Goal: Find specific page/section: Find specific page/section

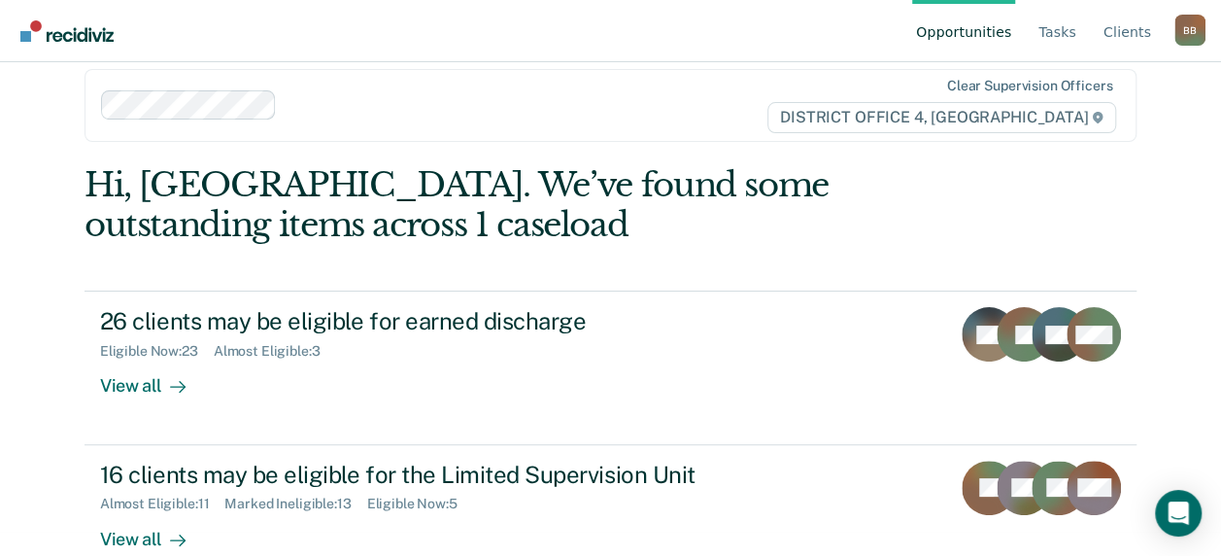
scroll to position [21, 0]
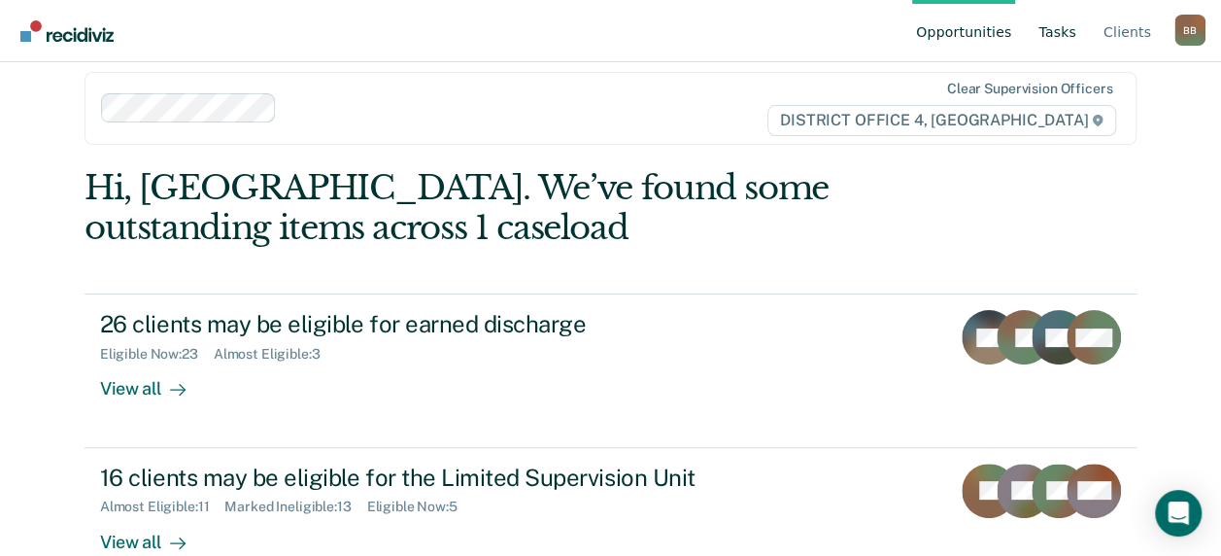
click at [1072, 33] on link "Tasks" at bounding box center [1058, 31] width 46 height 62
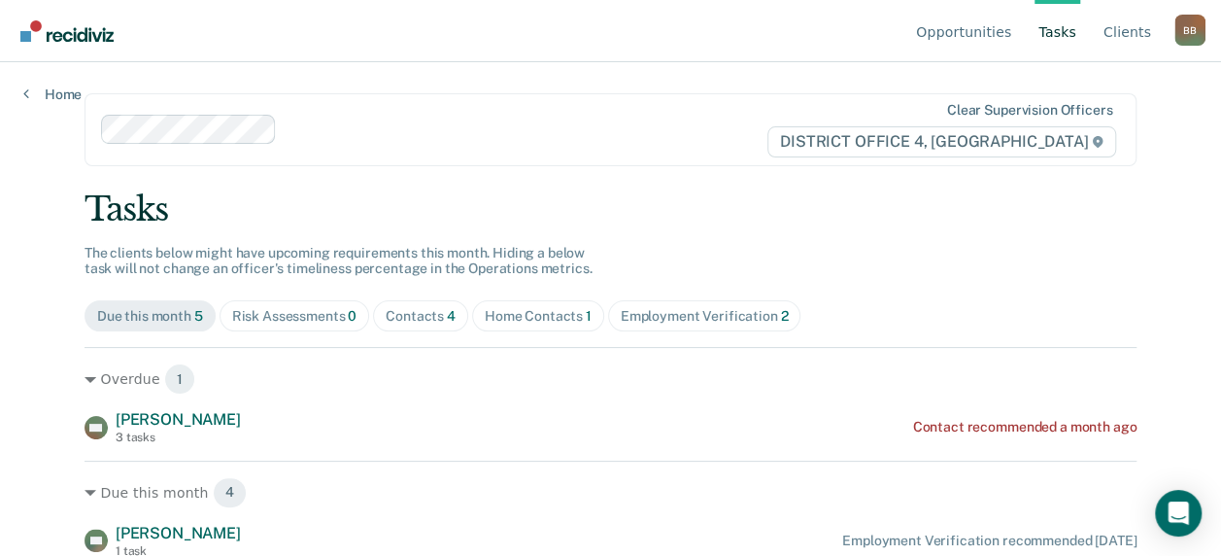
click at [514, 321] on div "Home Contacts 1" at bounding box center [538, 316] width 107 height 17
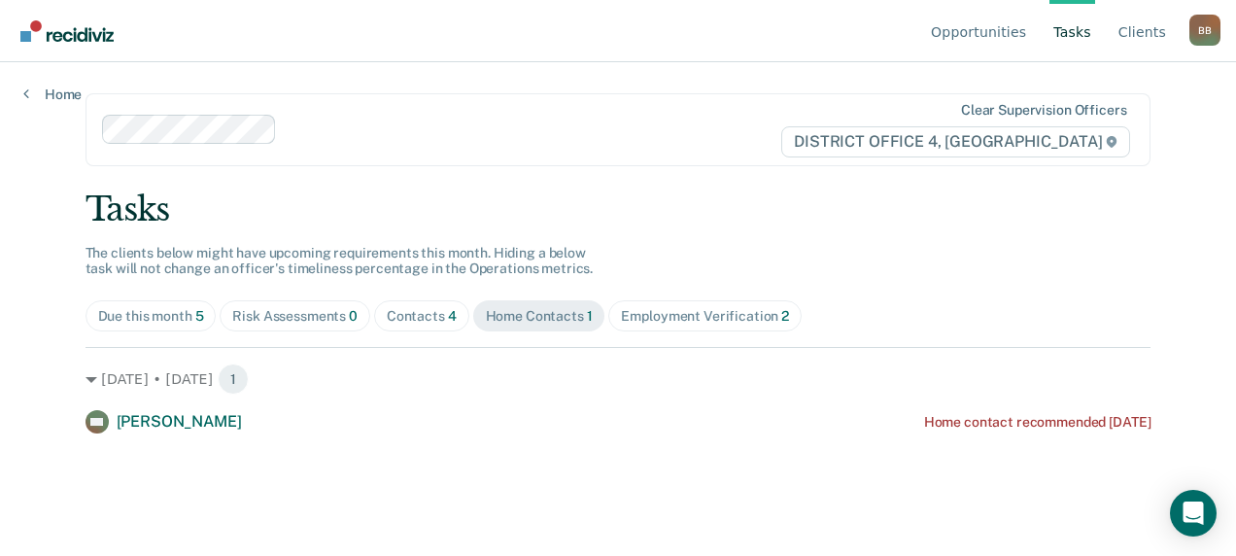
click at [130, 312] on div "Due this month 5" at bounding box center [151, 316] width 106 height 17
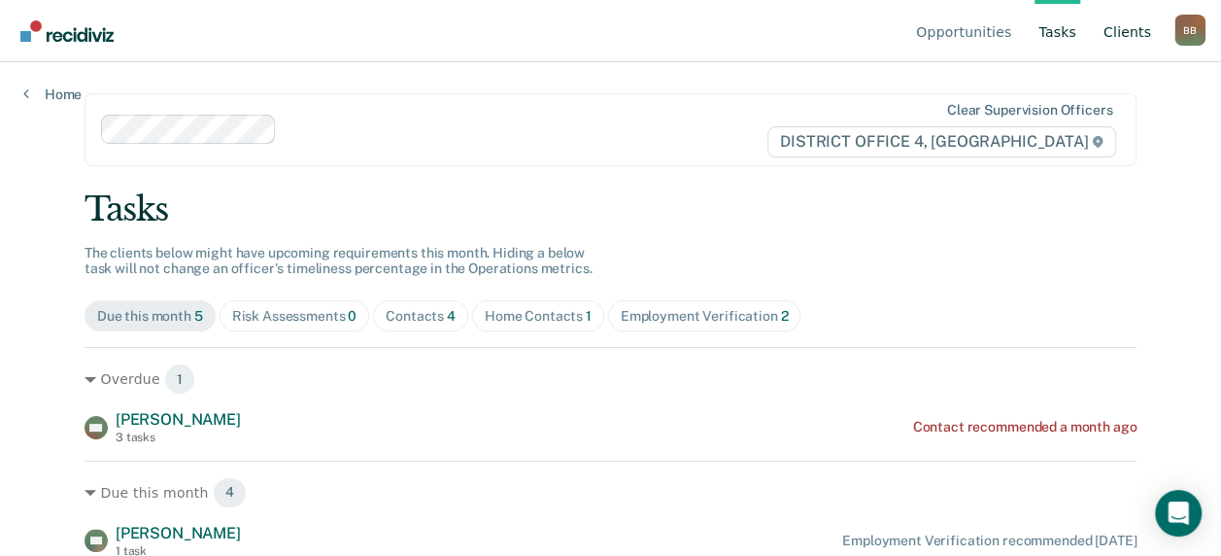
click at [1118, 32] on link "Client s" at bounding box center [1127, 31] width 55 height 62
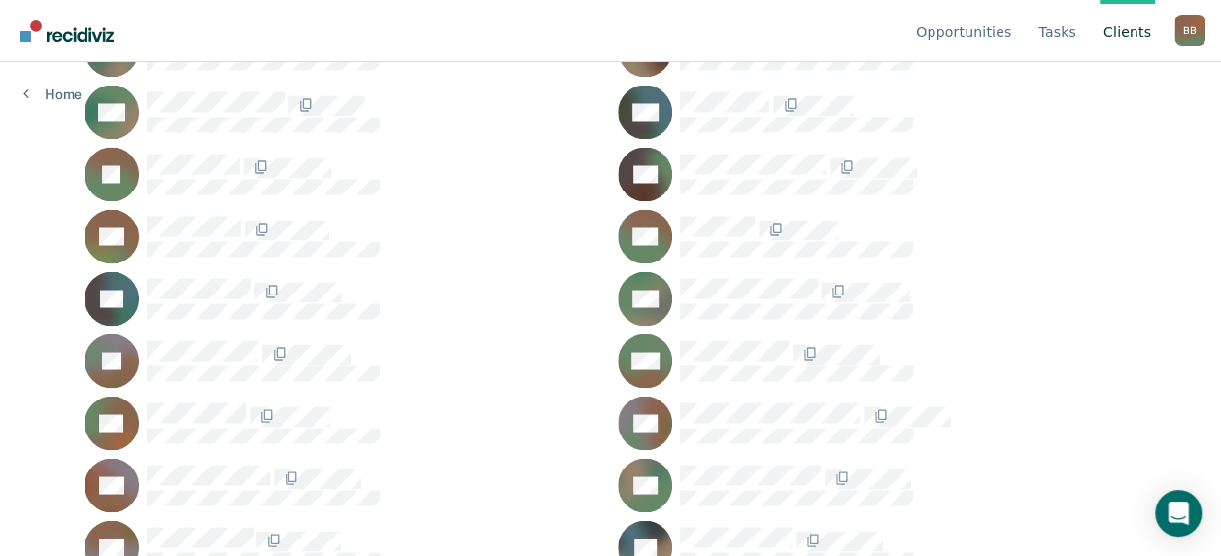
scroll to position [1574, 0]
